Goal: Transaction & Acquisition: Purchase product/service

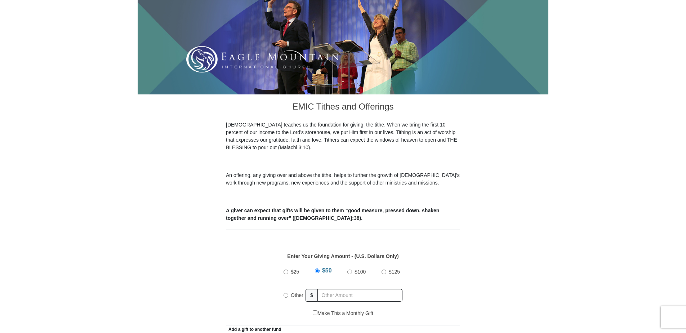
scroll to position [180, 0]
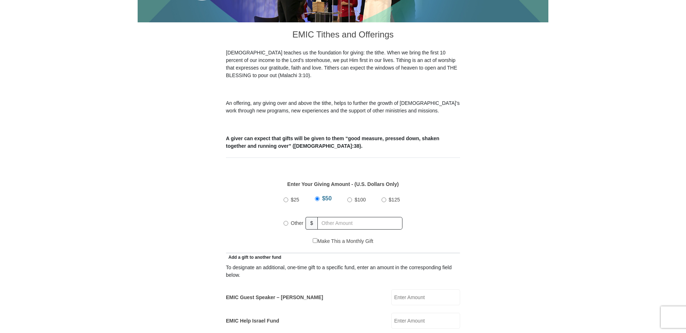
click at [318, 196] on input "$50" at bounding box center [317, 198] width 5 height 5
click at [286, 221] on input "Other" at bounding box center [286, 223] width 5 height 5
radio input "true"
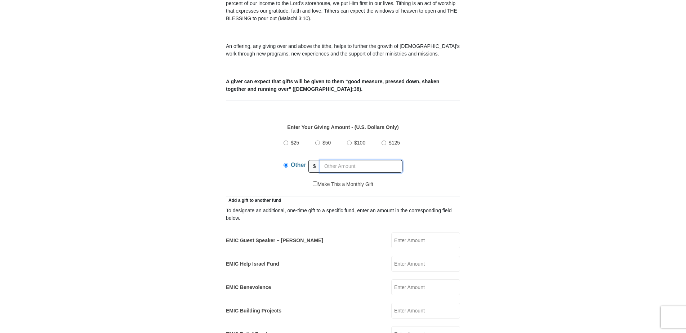
scroll to position [252, 0]
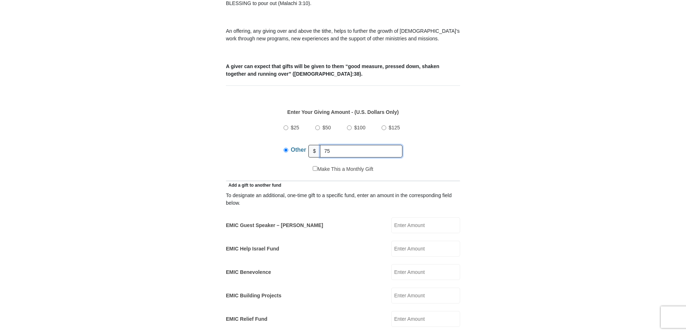
type input "75"
click at [400, 217] on input "EMIC Guest Speaker – Mike Evans" at bounding box center [425, 225] width 69 height 16
type input "10"
click at [367, 253] on div "To designate an additional, one-time gift to a specific fund, enter an amount i…" at bounding box center [343, 269] width 234 height 161
click at [402, 241] on input "EMIC Help Israel Fund" at bounding box center [425, 249] width 69 height 16
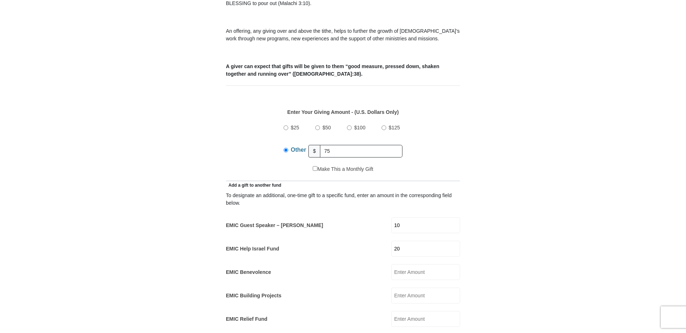
type input "20"
click at [369, 312] on div "EMIC Relief Fund EMIC Relief Fund Amount must be a valid number Make This a Mon…" at bounding box center [343, 319] width 234 height 16
click at [399, 312] on input "EMIC Relief Fund" at bounding box center [425, 319] width 69 height 16
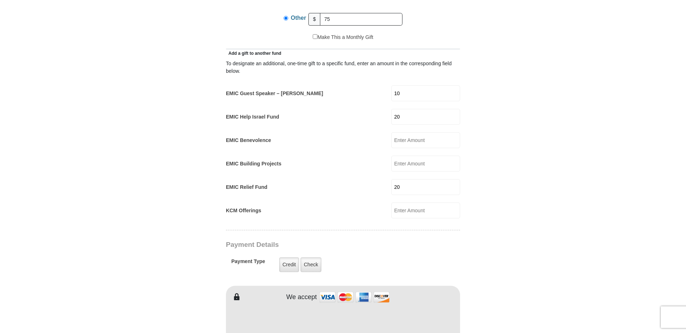
scroll to position [396, 0]
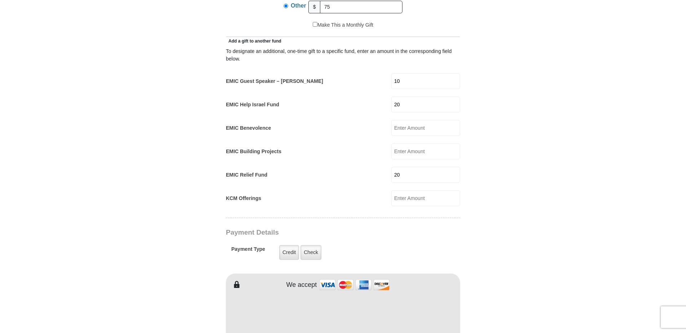
type input "20"
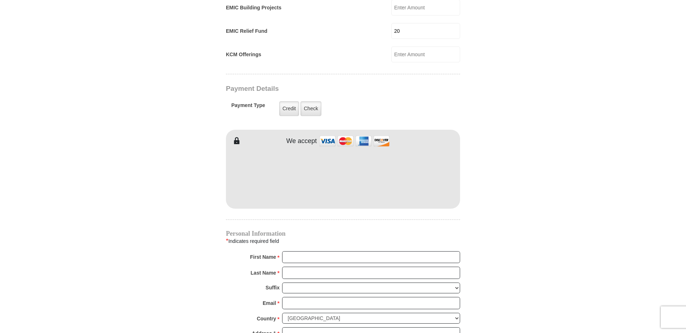
scroll to position [612, 0]
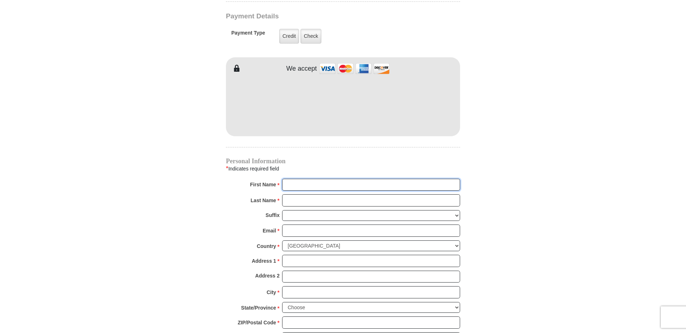
click at [296, 179] on input "First Name *" at bounding box center [371, 185] width 178 height 12
type input "Iva Christine"
type input "Sanford"
type input "grammaiva334@gmail.com"
type input "814 Monroe Lane"
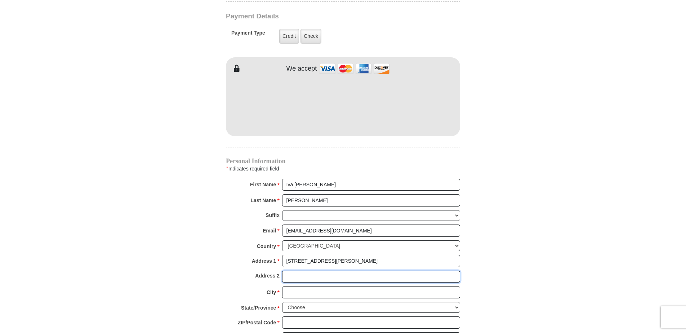
type input "814 Monroe Lane"
type input "Oak Grove"
select select "KY"
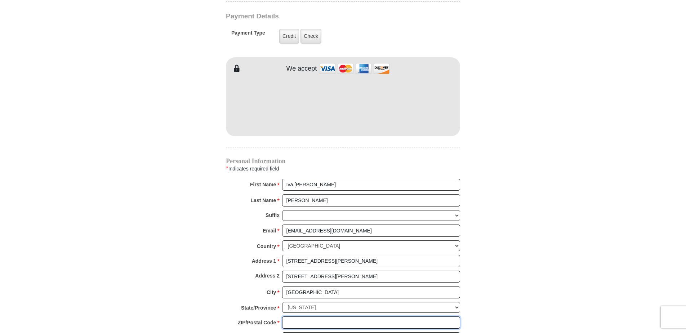
type input "42262"
type input "9314366385"
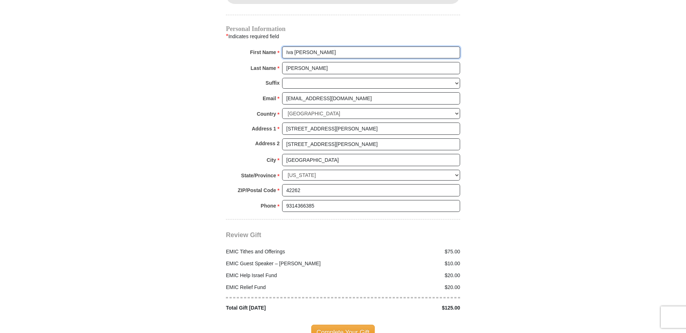
scroll to position [757, 0]
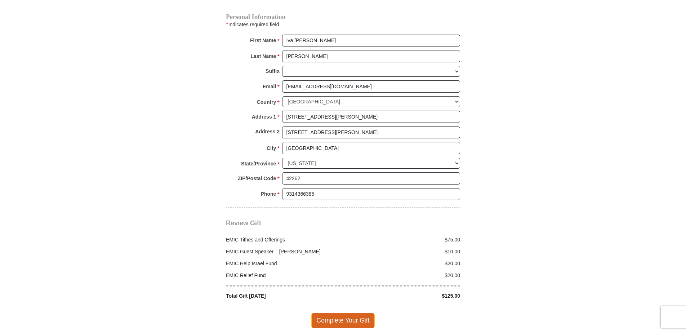
click at [342, 313] on span "Complete Your Gift" at bounding box center [343, 320] width 64 height 15
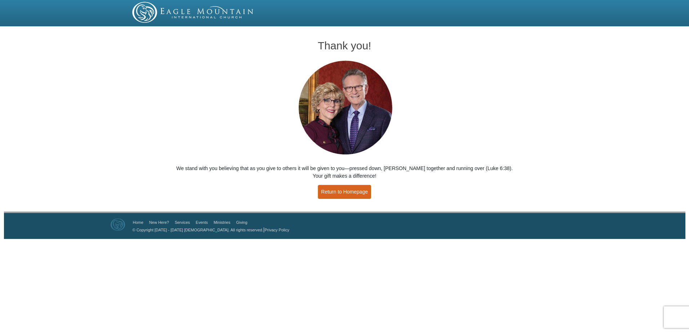
click at [336, 193] on link "Return to Homepage" at bounding box center [344, 192] width 53 height 14
